Goal: Check status: Check status

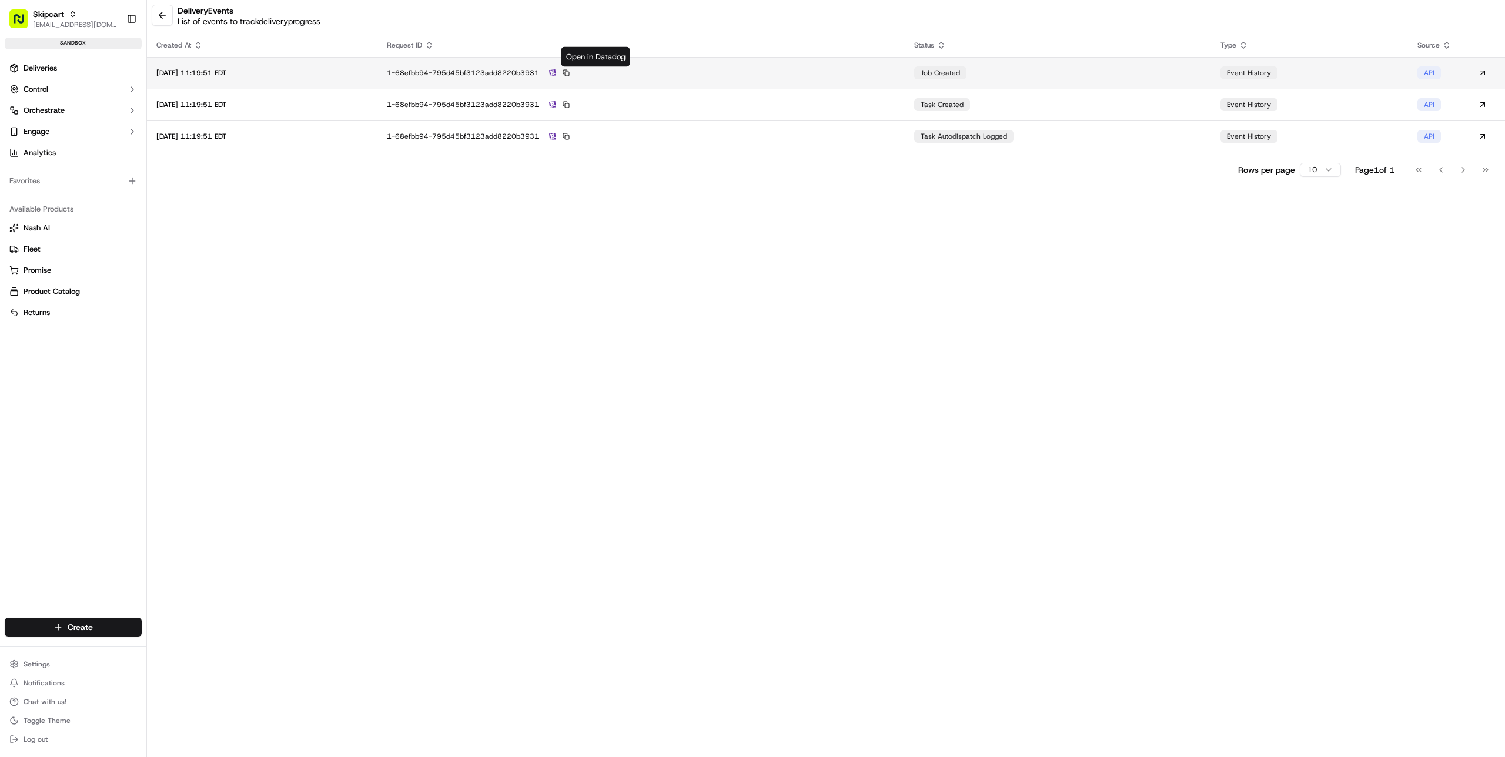
click at [556, 72] on img at bounding box center [552, 73] width 7 height 8
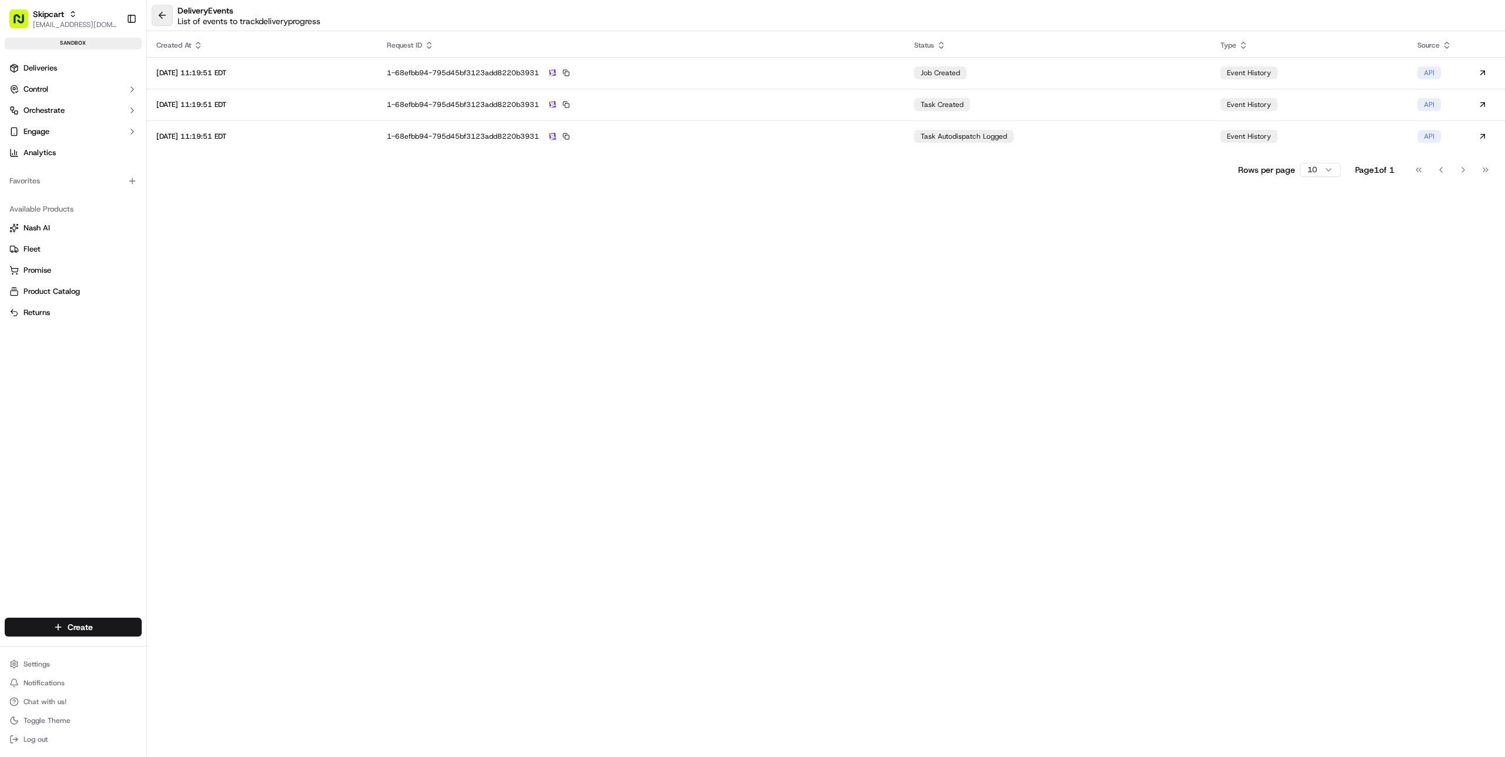
click at [166, 19] on button at bounding box center [162, 15] width 21 height 21
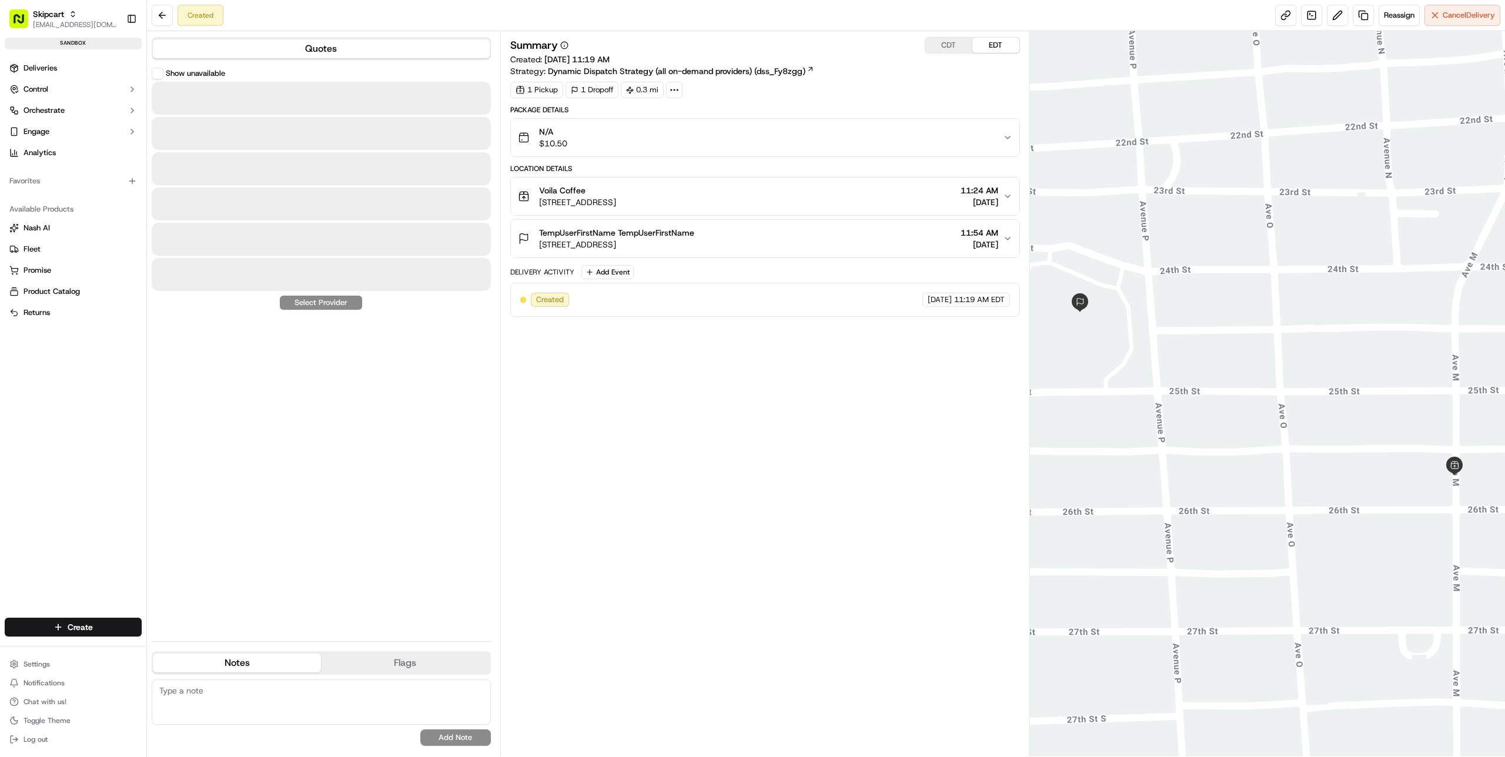
click at [863, 227] on div "TempUserFirstName TempUserFirstName 2400 Avenue P, Hondo, TX 78861, US 11:54 AM…" at bounding box center [760, 239] width 485 height 24
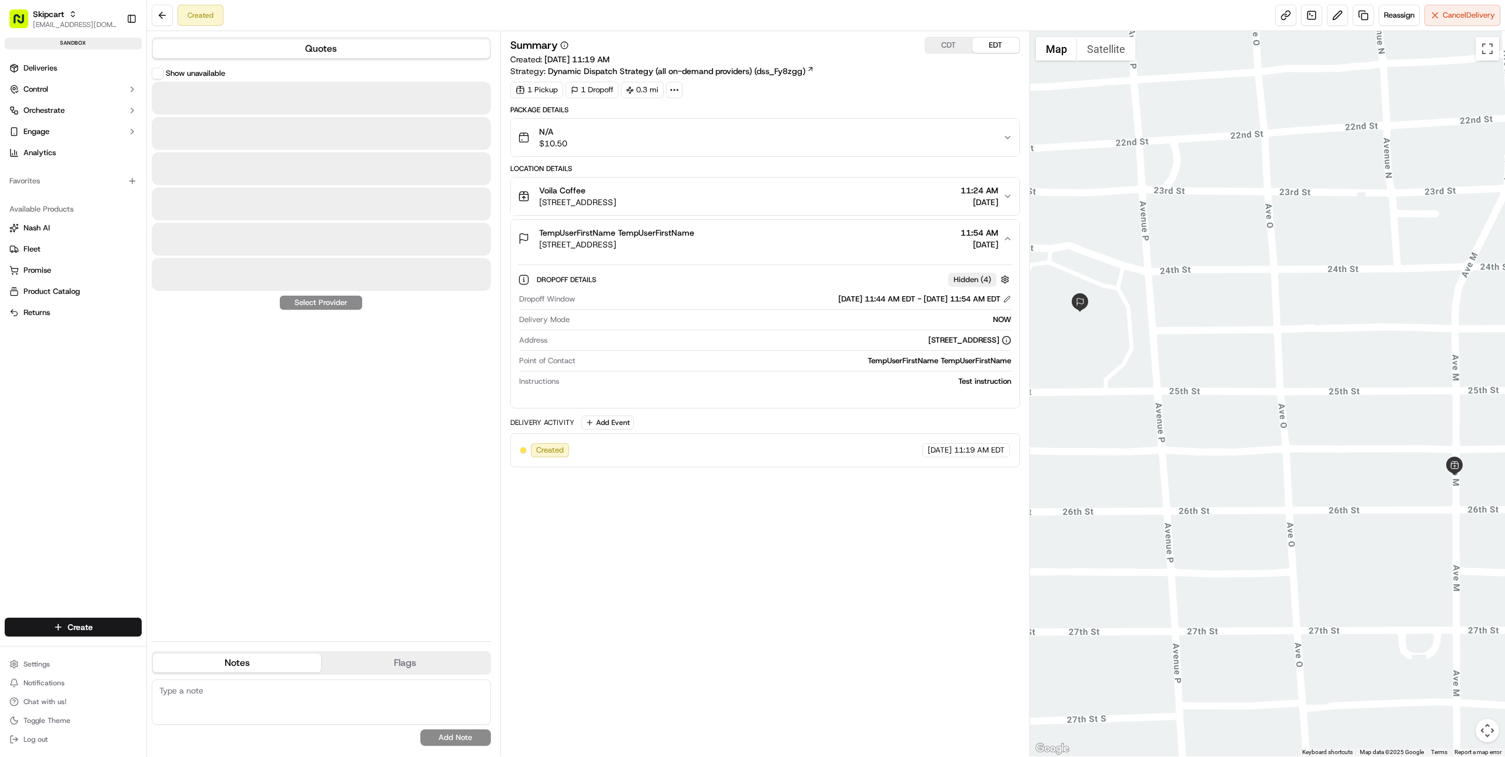
click at [877, 245] on div "TempUserFirstName TempUserFirstName 2400 Avenue P, Hondo, TX 78861, US 11:54 AM…" at bounding box center [760, 239] width 485 height 24
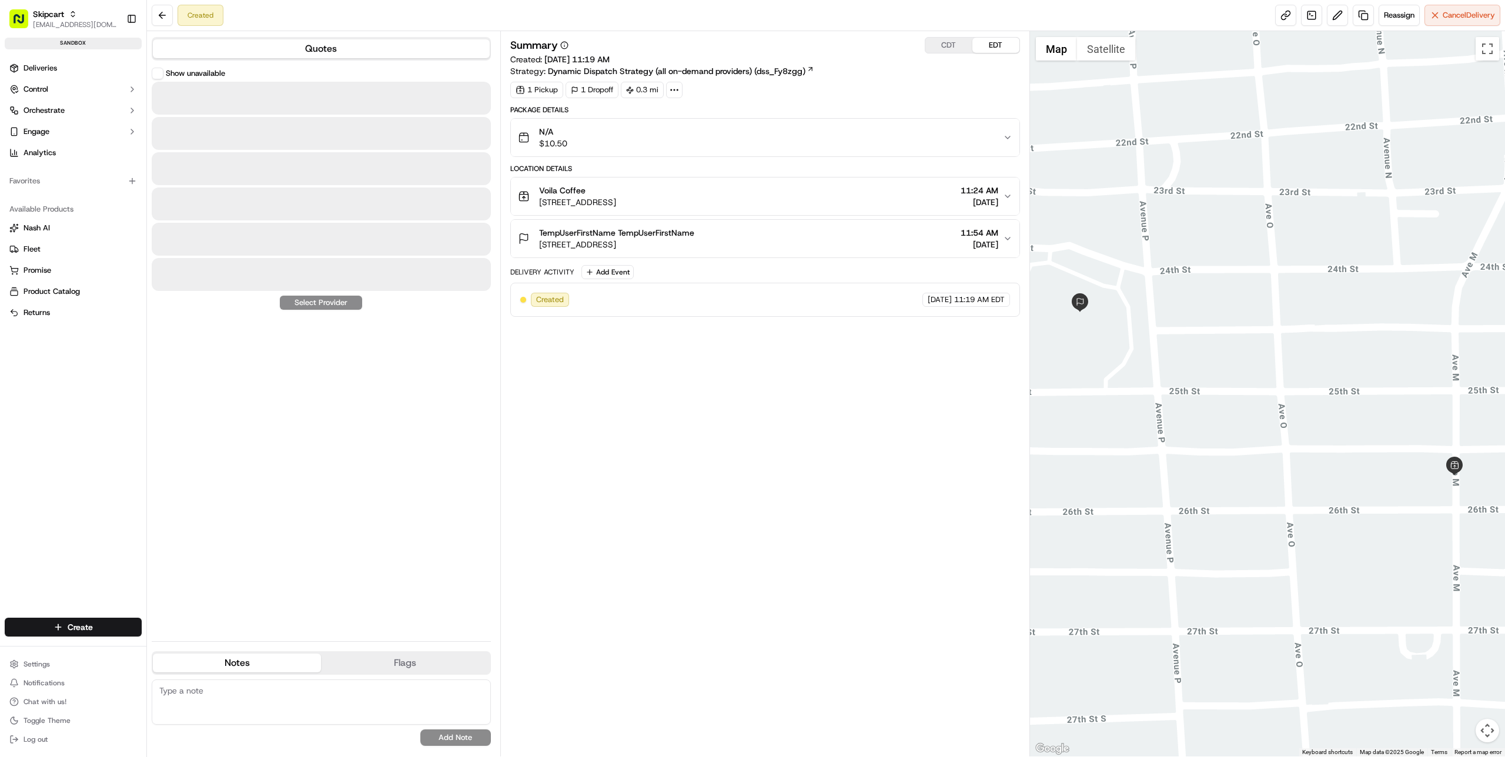
click at [875, 213] on button "Voila Coffee 2510 Ave M, Hondo, TX 78861, US 11:24 AM 10/15/2025" at bounding box center [765, 197] width 508 height 38
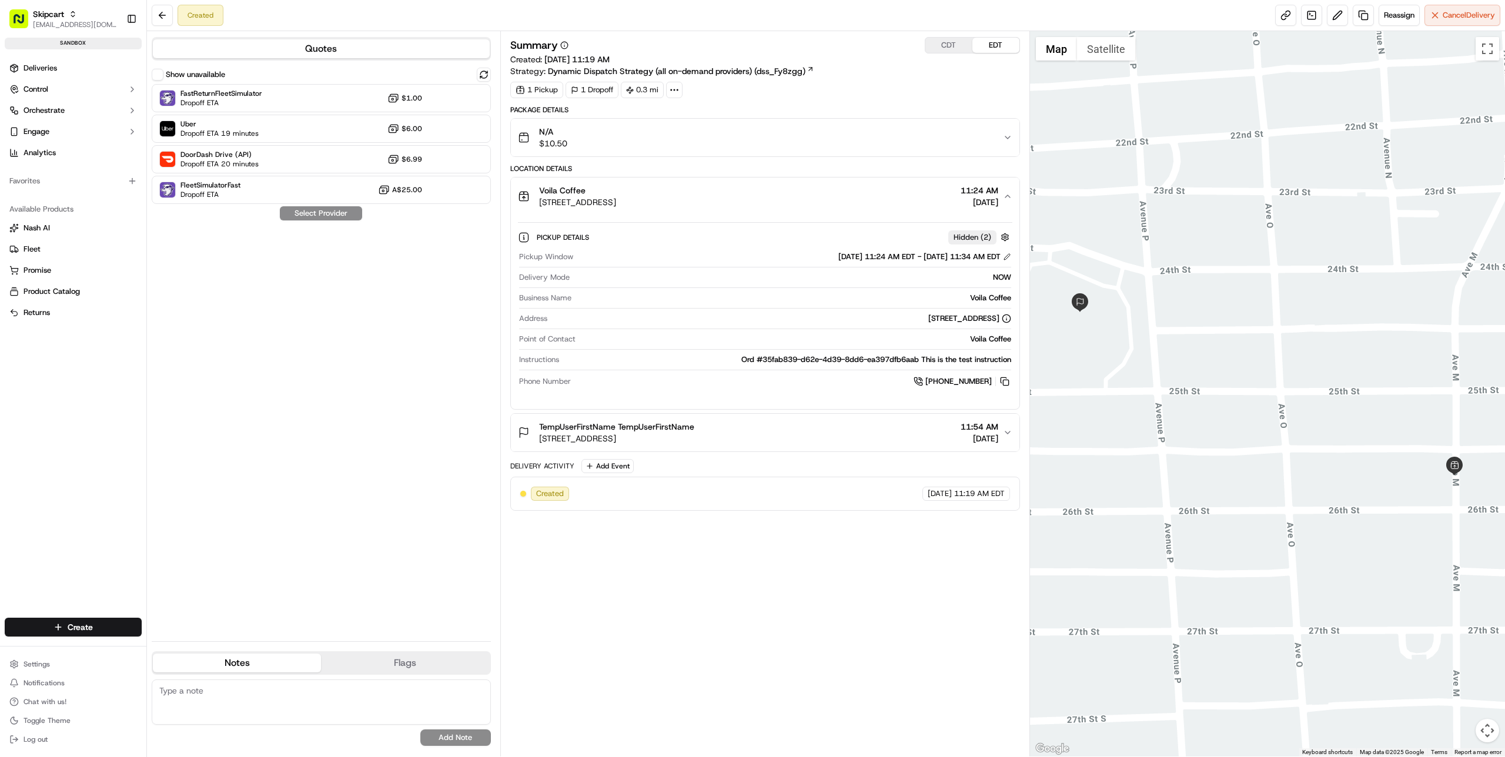
click at [689, 195] on div "Voila Coffee 2510 Ave M, Hondo, TX 78861, US 11:24 AM 10/15/2025" at bounding box center [760, 197] width 485 height 24
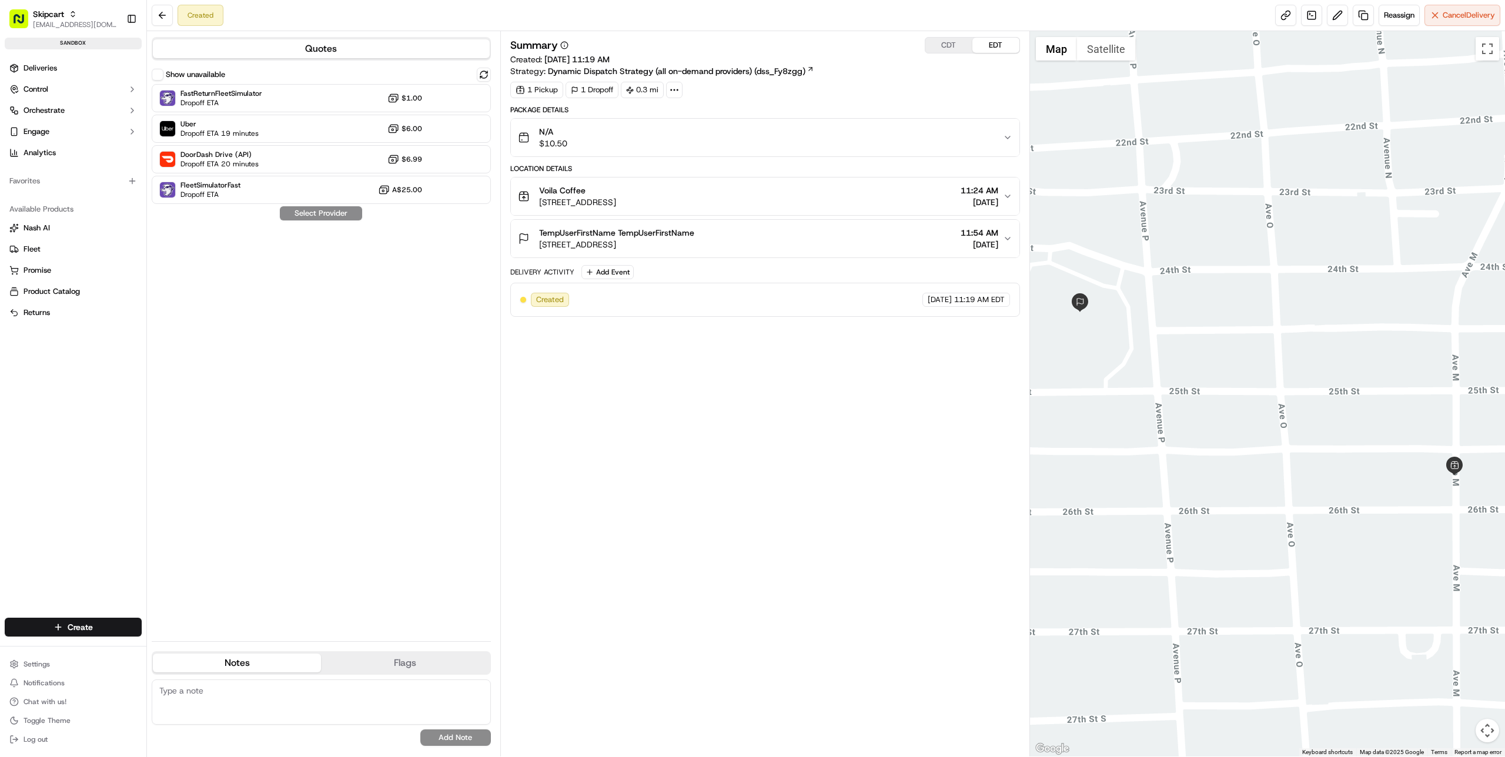
click at [698, 249] on div "TempUserFirstName TempUserFirstName 2400 Avenue P, Hondo, TX 78861, US 11:54 AM…" at bounding box center [760, 239] width 485 height 24
